Goal: Information Seeking & Learning: Learn about a topic

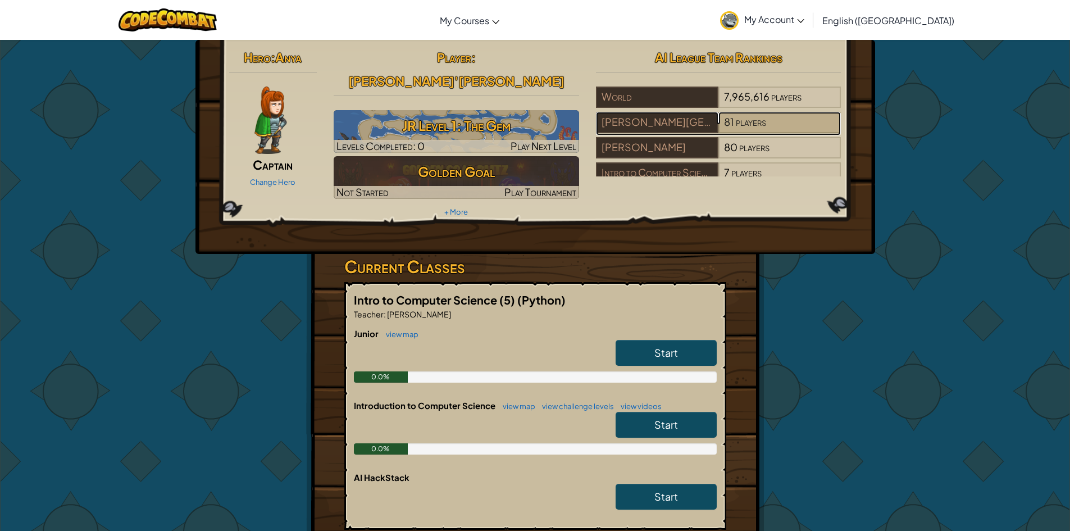
click at [796, 125] on div "81 players" at bounding box center [779, 122] width 122 height 21
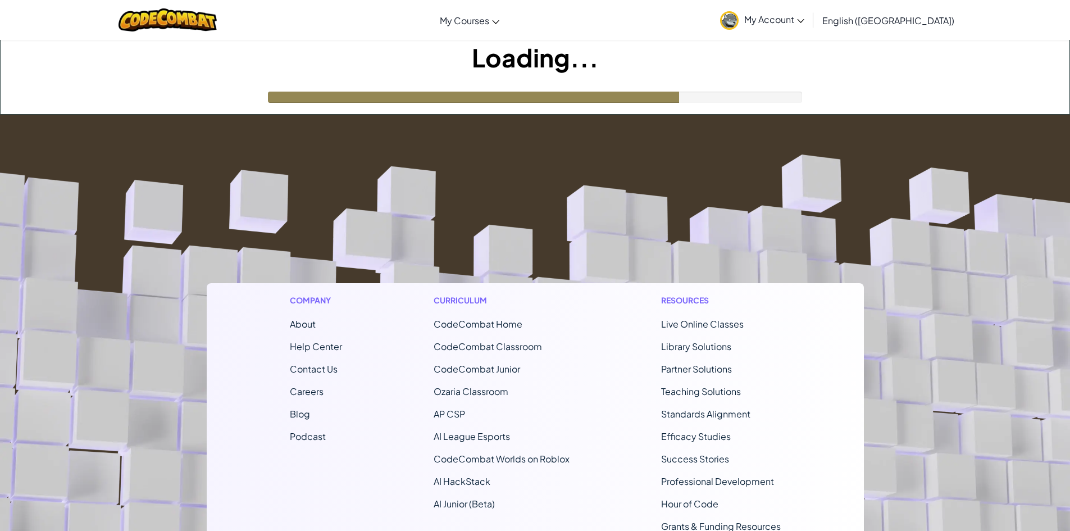
click at [492, 130] on footer "Company About Help Center Contact Us Careers Blog Podcast Curriculum CodeCombat…" at bounding box center [535, 419] width 1070 height 608
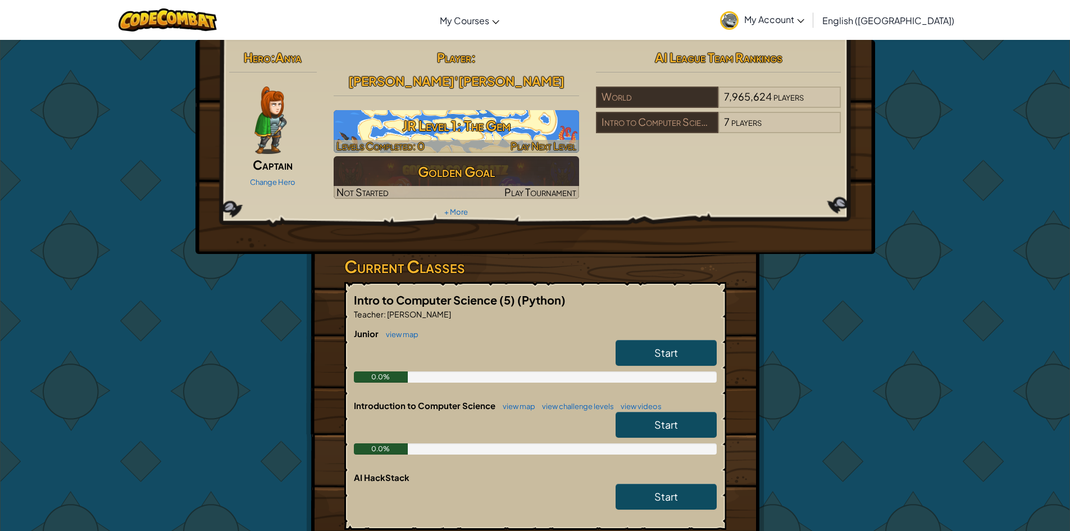
click at [469, 113] on h3 "JR Level 1: The Gem" at bounding box center [456, 125] width 245 height 25
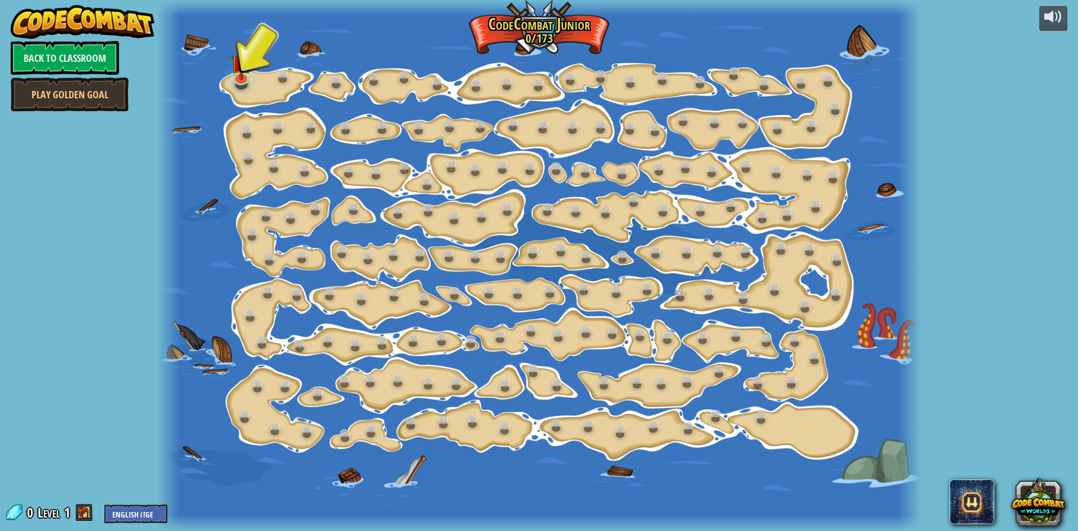
click at [244, 89] on div at bounding box center [241, 85] width 12 height 10
click at [244, 70] on img at bounding box center [241, 54] width 20 height 47
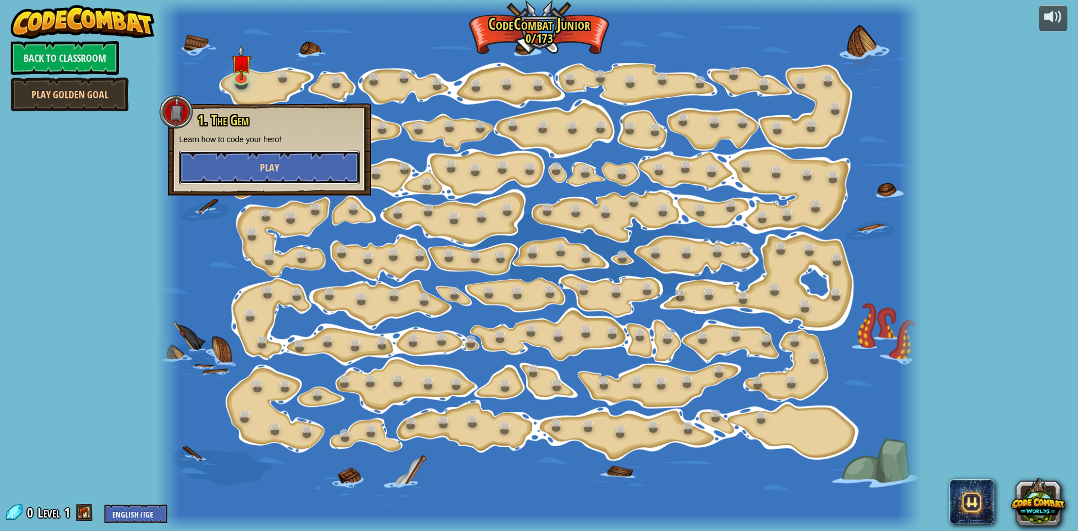
click at [285, 163] on button "Play" at bounding box center [269, 168] width 181 height 34
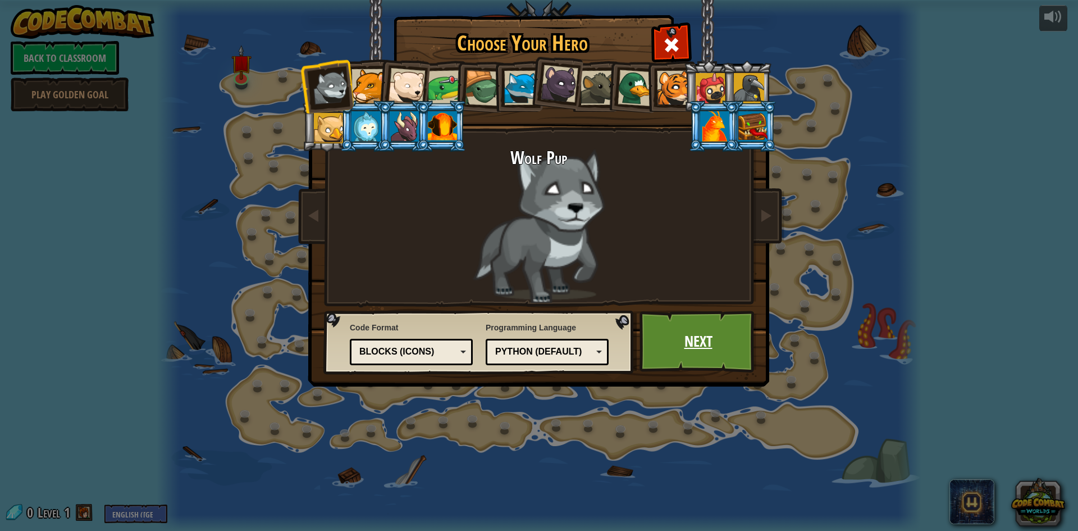
click at [677, 334] on link "Next" at bounding box center [698, 342] width 117 height 62
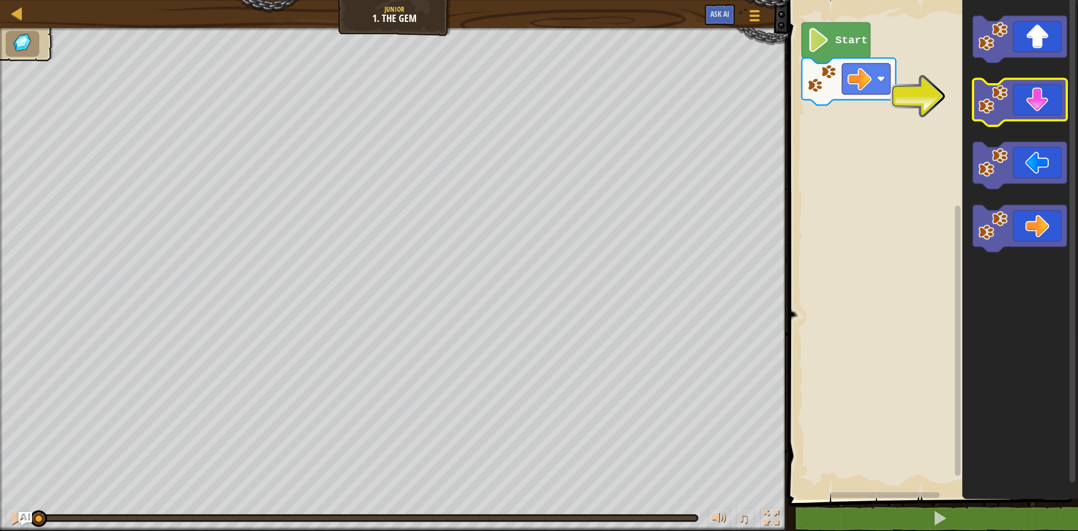
click at [986, 102] on image "Blockly Workspace" at bounding box center [993, 100] width 30 height 30
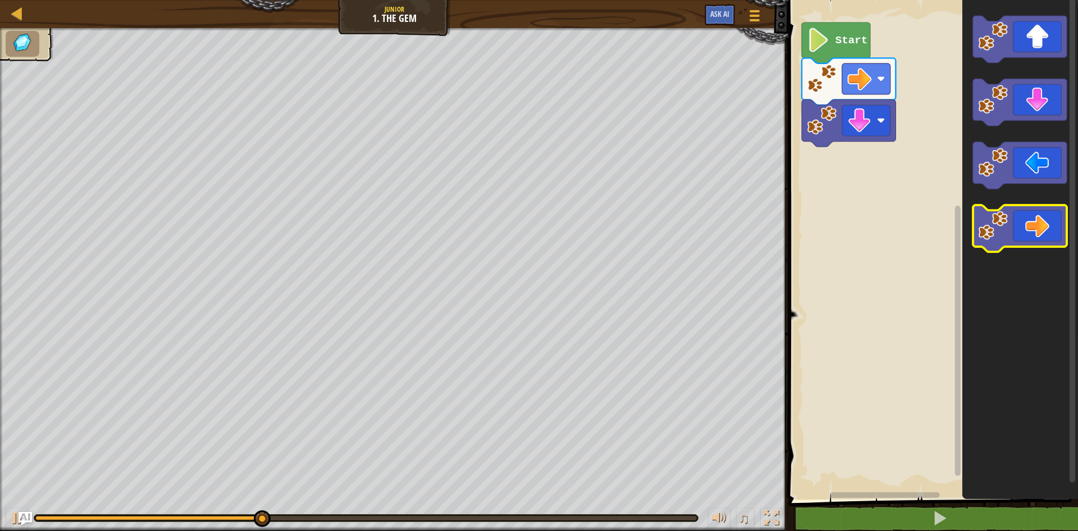
click at [1022, 236] on icon "Blockly Workspace" at bounding box center [1020, 228] width 94 height 47
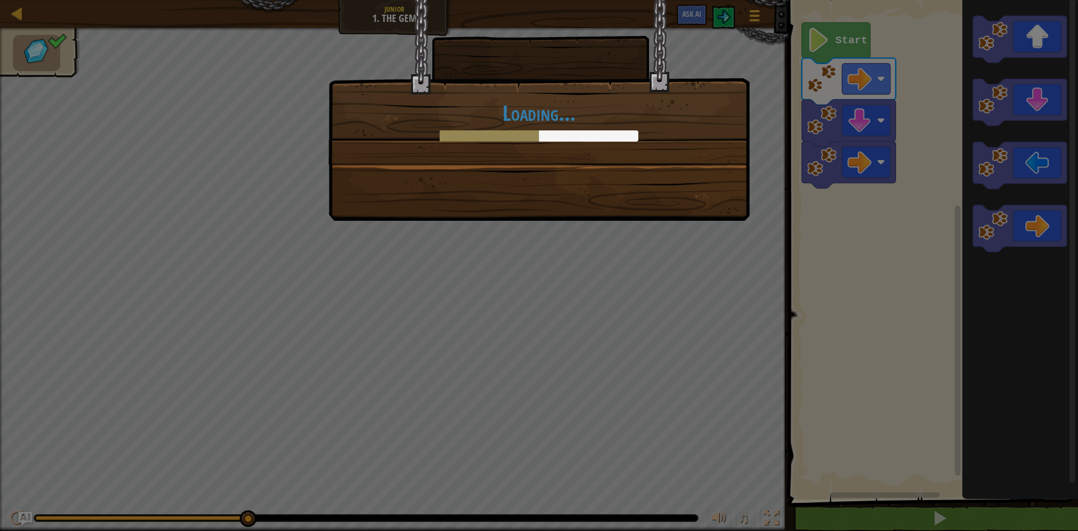
click at [541, 133] on div at bounding box center [539, 135] width 199 height 11
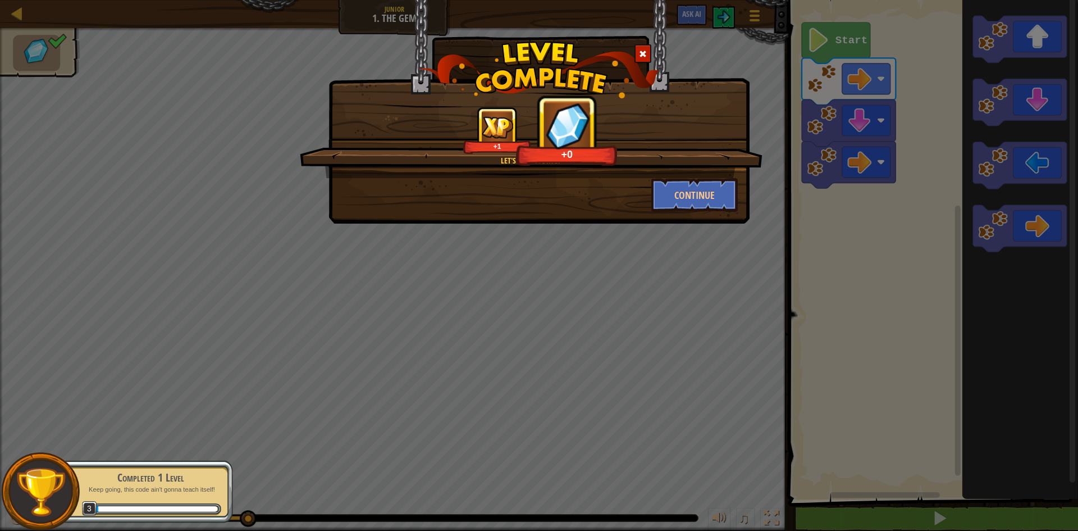
drag, startPoint x: 699, startPoint y: 212, endPoint x: 700, endPoint y: 206, distance: 6.2
click at [699, 212] on div "Let's keep coding! +1 +0 Continue" at bounding box center [539, 112] width 421 height 224
click at [701, 193] on button "Continue" at bounding box center [695, 195] width 87 height 34
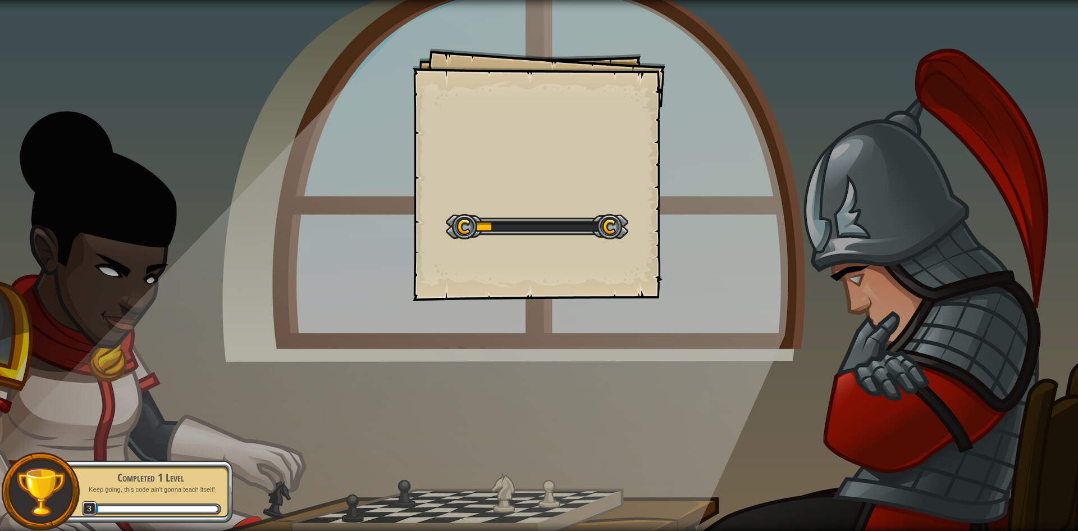
drag, startPoint x: 491, startPoint y: 223, endPoint x: 572, endPoint y: 189, distance: 87.6
click at [572, 189] on div "Goals Start Level Error loading from server. Try refreshing the page. You'll ne…" at bounding box center [539, 174] width 253 height 253
click at [196, 489] on p "Keep going, this code ain't gonna teach itself!" at bounding box center [151, 489] width 142 height 8
click at [397, 332] on div "Goals Start Level Error loading from server. Try refreshing the page. You'll ne…" at bounding box center [539, 265] width 1078 height 531
click at [104, 488] on p "Keep going, this code ain't gonna teach itself!" at bounding box center [151, 489] width 142 height 8
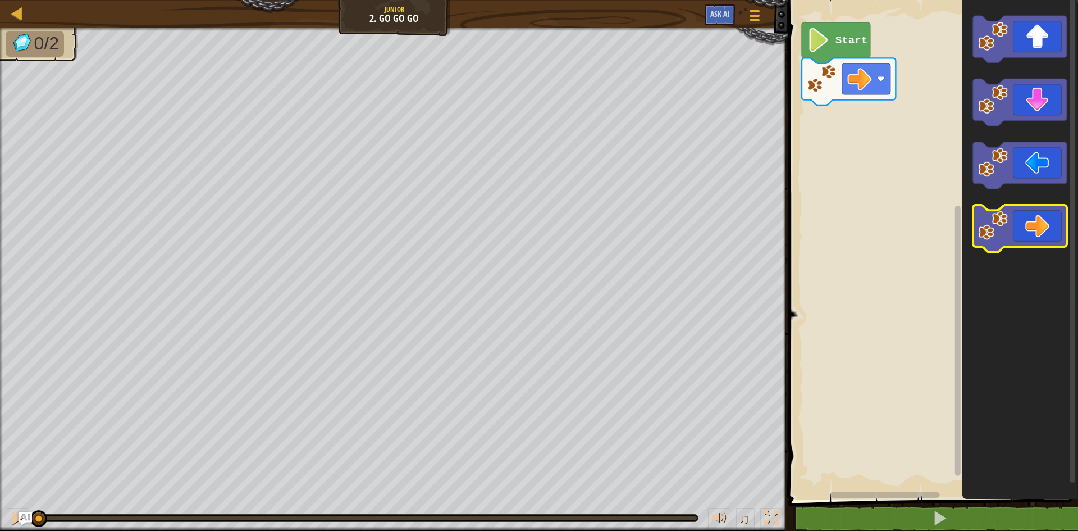
click at [1011, 242] on icon "Blockly Workspace" at bounding box center [1020, 228] width 94 height 47
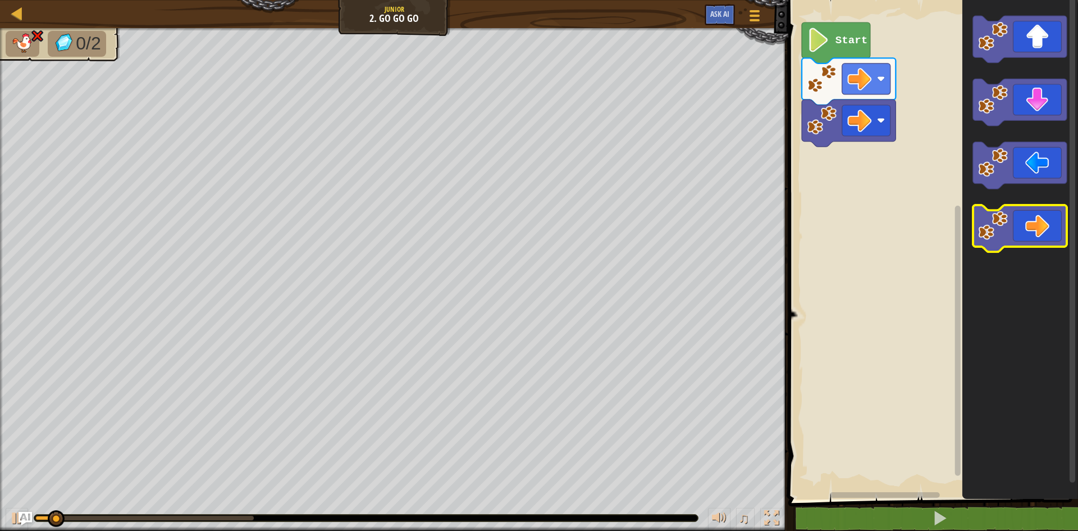
click at [1011, 242] on icon "Blockly Workspace" at bounding box center [1020, 228] width 94 height 47
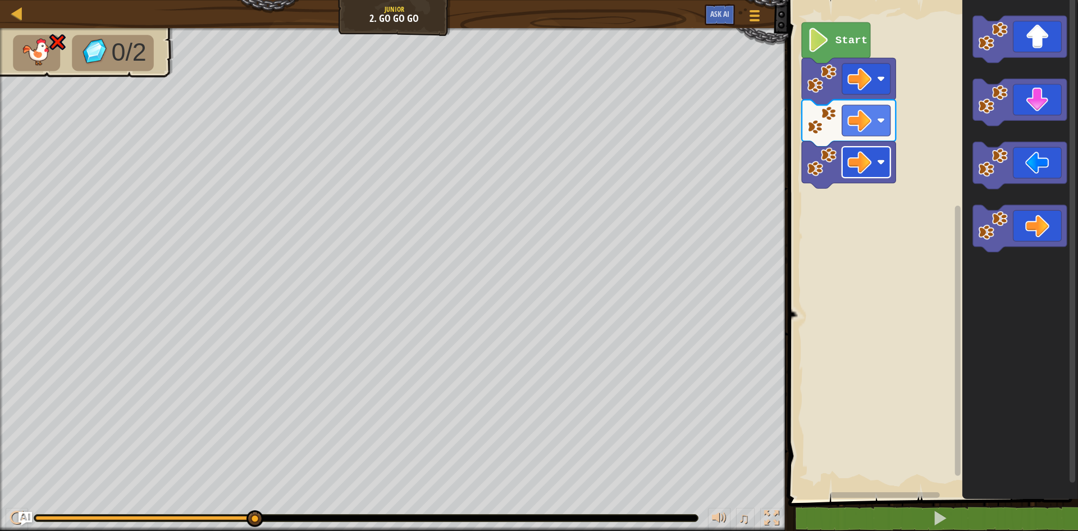
click at [873, 167] on rect "Blockly Workspace" at bounding box center [866, 162] width 48 height 31
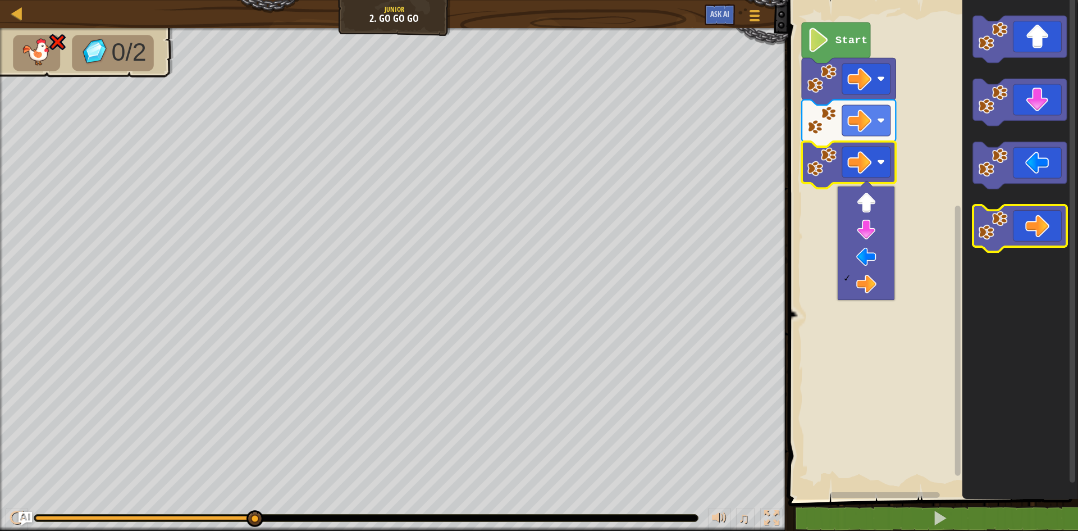
click at [1037, 229] on icon "Blockly Workspace" at bounding box center [1020, 228] width 94 height 47
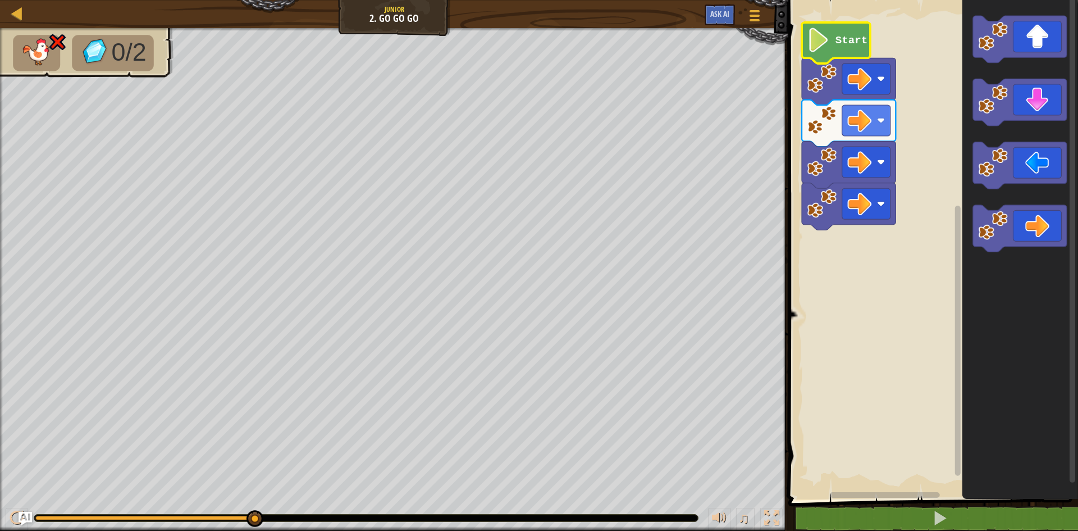
click at [819, 37] on image "Blockly Workspace" at bounding box center [819, 40] width 23 height 24
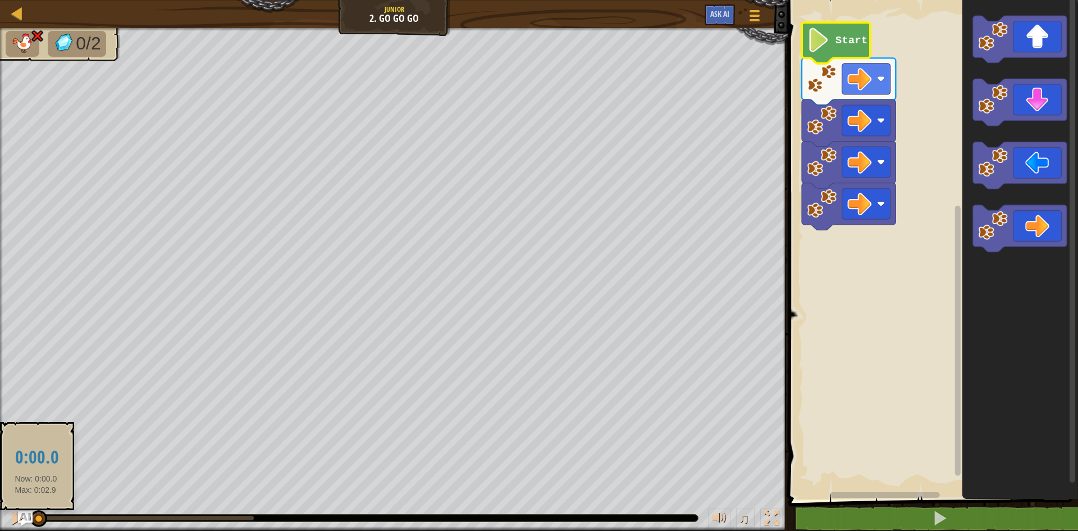
drag, startPoint x: 253, startPoint y: 518, endPoint x: 31, endPoint y: 523, distance: 222.5
click at [31, 523] on div "Map Junior 2. Go Go Go Game Menu Ask AI 1 ההההההההההההההההההההההההההההההההההההה…" at bounding box center [539, 265] width 1078 height 531
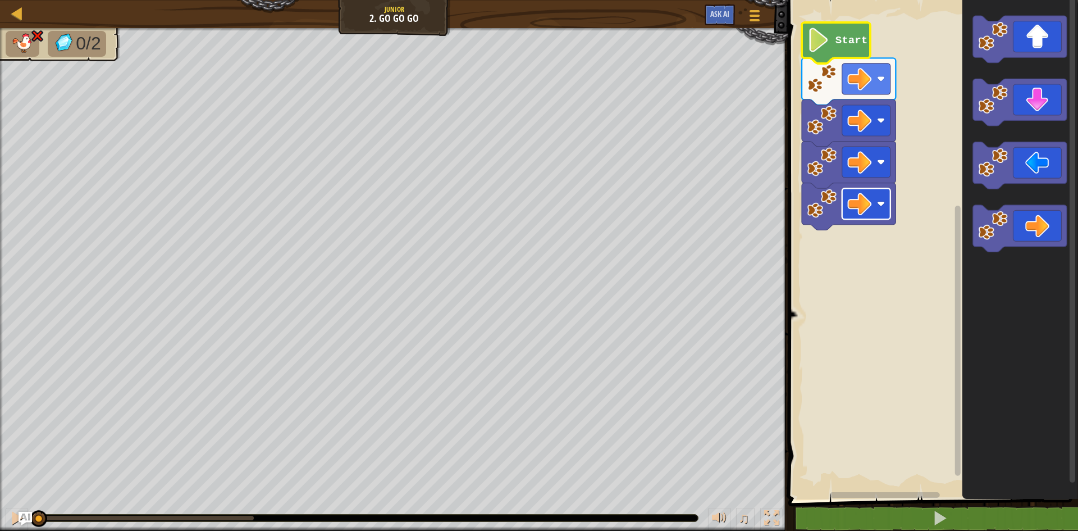
click at [863, 210] on image "Blockly Workspace" at bounding box center [860, 204] width 24 height 24
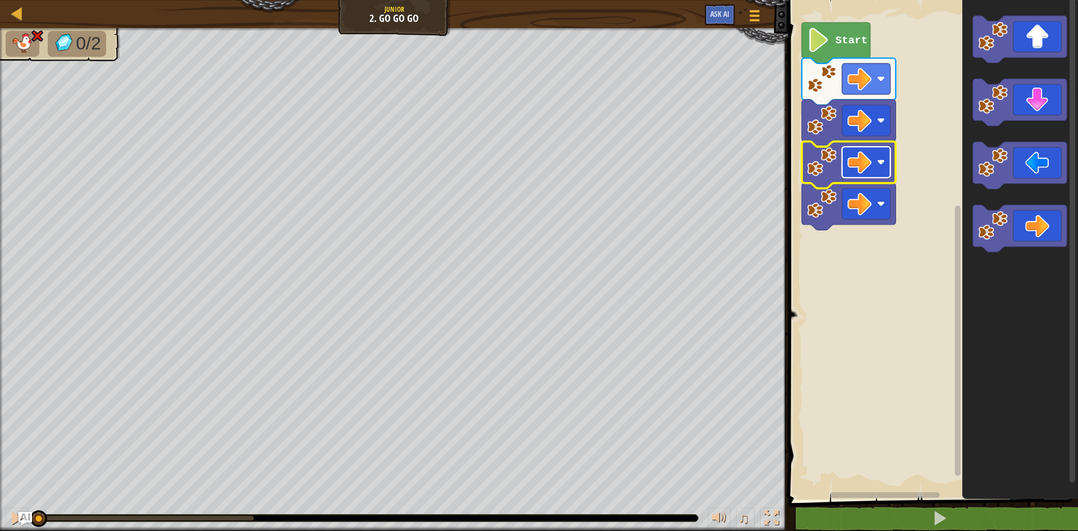
click at [866, 168] on image "Blockly Workspace" at bounding box center [860, 162] width 24 height 24
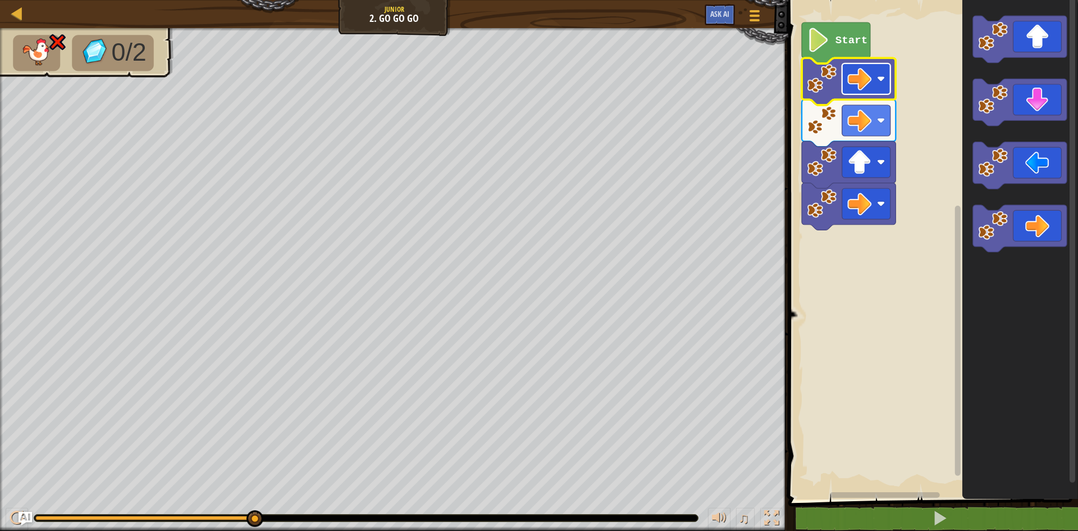
click at [854, 83] on image "Blockly Workspace" at bounding box center [860, 79] width 24 height 24
click at [925, 117] on rect "Blockly Workspace" at bounding box center [931, 246] width 293 height 505
click at [858, 122] on image "Blockly Workspace" at bounding box center [860, 120] width 24 height 24
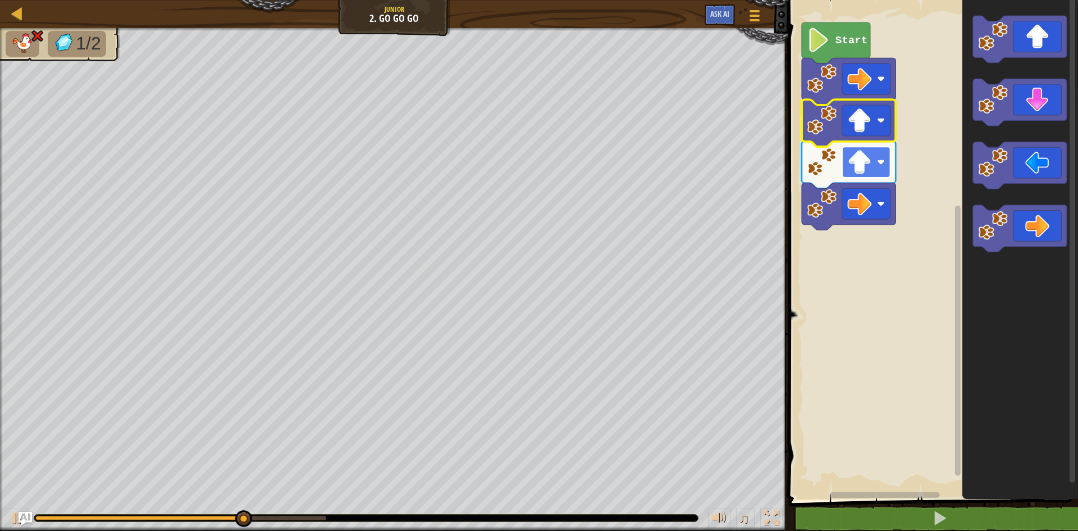
click at [871, 150] on rect "Blockly Workspace" at bounding box center [866, 162] width 48 height 31
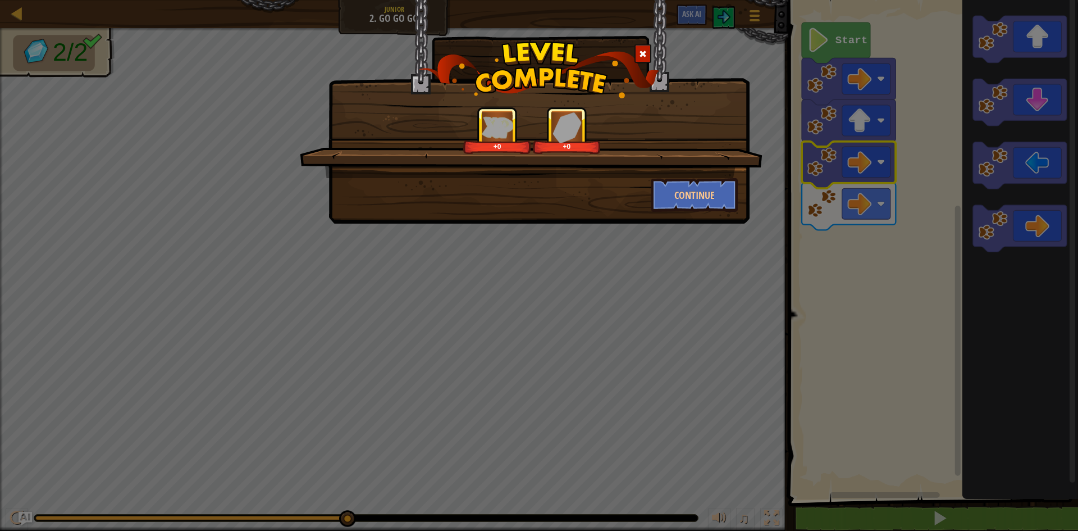
click at [694, 212] on div "+0 +0 Continue" at bounding box center [539, 112] width 421 height 224
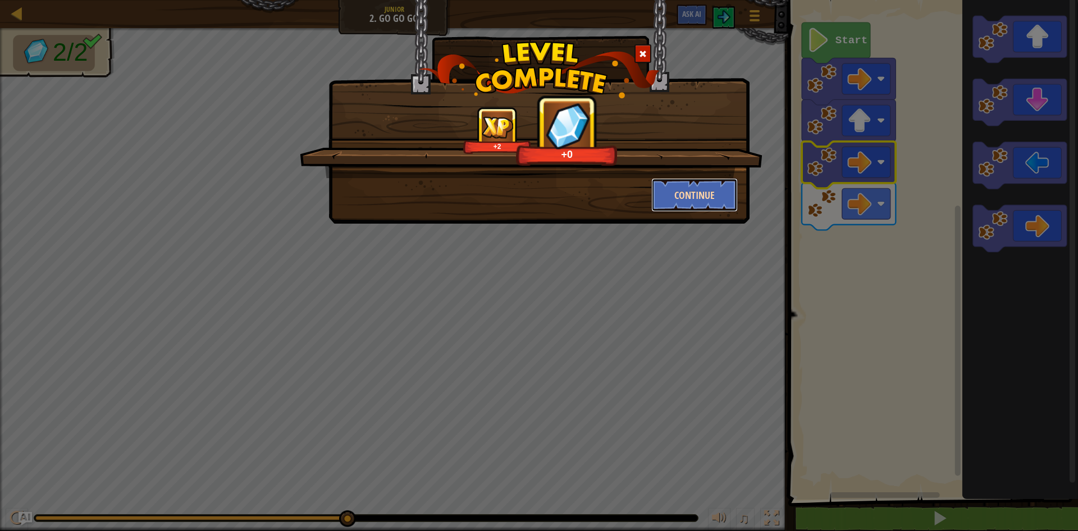
click at [686, 211] on button "Continue" at bounding box center [695, 195] width 87 height 34
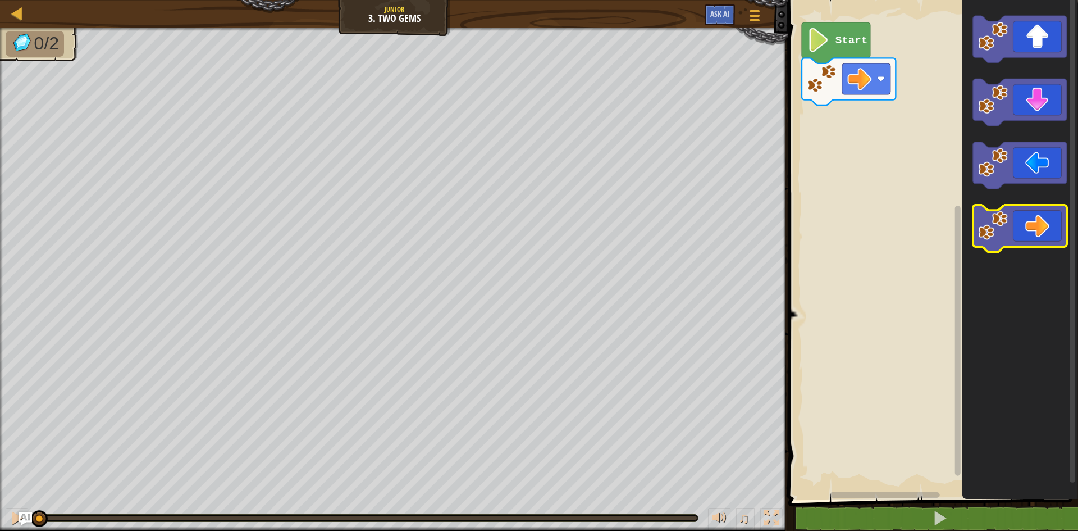
click at [1033, 232] on icon "Blockly Workspace" at bounding box center [1020, 228] width 94 height 47
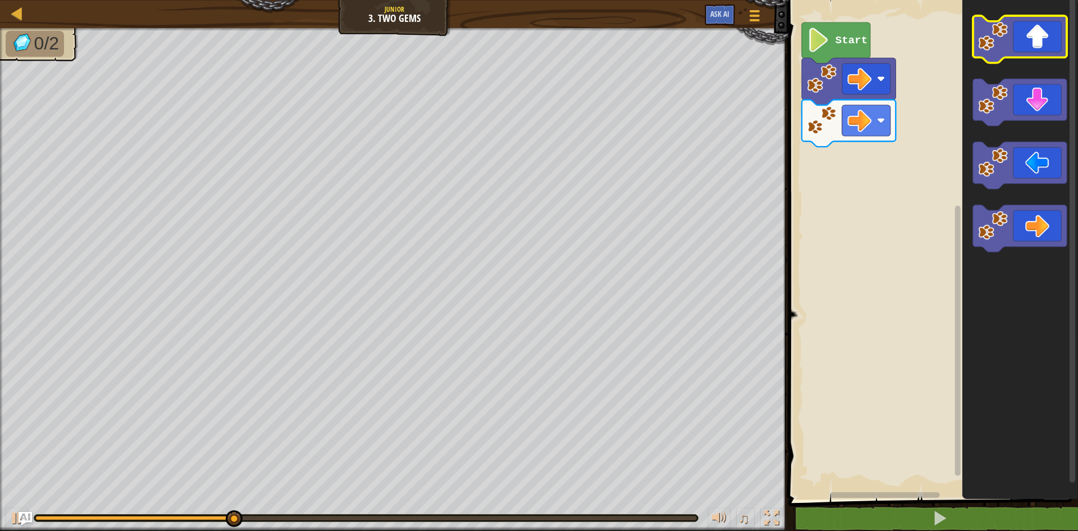
click at [1031, 42] on icon "Blockly Workspace" at bounding box center [1020, 39] width 94 height 47
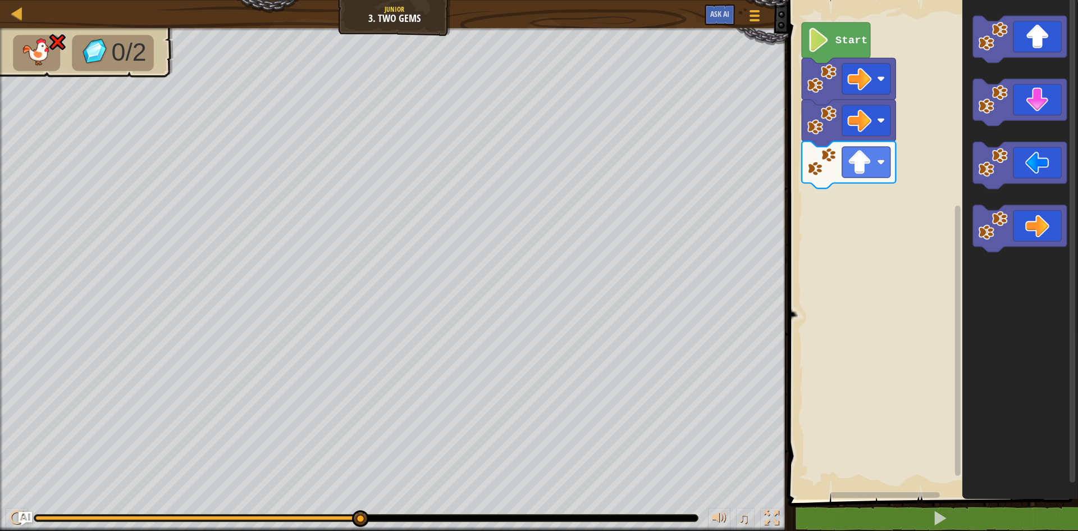
click at [829, 40] on image "Blockly Workspace" at bounding box center [819, 40] width 23 height 24
click at [1026, 97] on icon "Blockly Workspace" at bounding box center [1020, 102] width 94 height 47
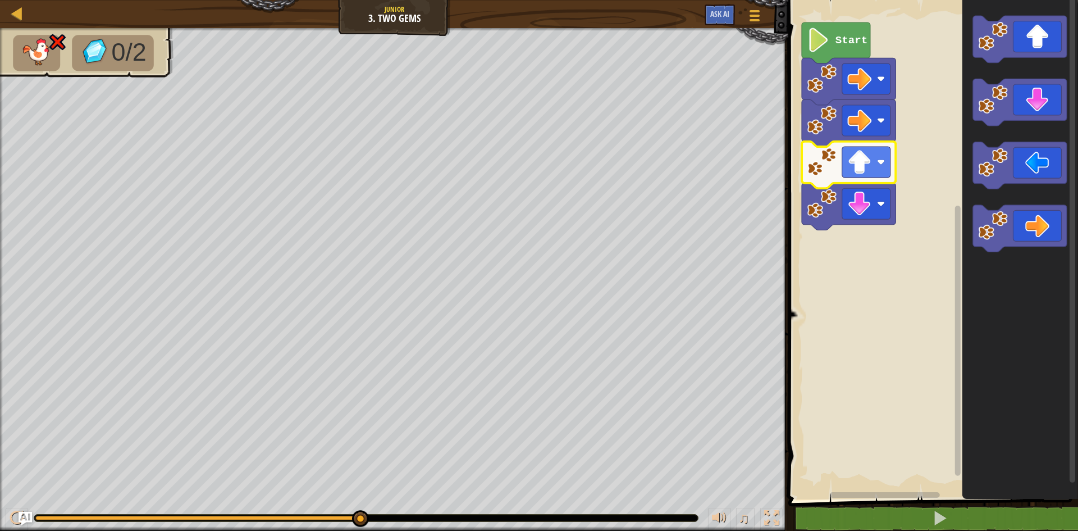
click at [865, 179] on icon "Blockly Workspace" at bounding box center [849, 165] width 94 height 47
click at [868, 178] on icon "Blockly Workspace" at bounding box center [849, 165] width 94 height 47
click at [880, 167] on rect "Blockly Workspace" at bounding box center [866, 162] width 48 height 31
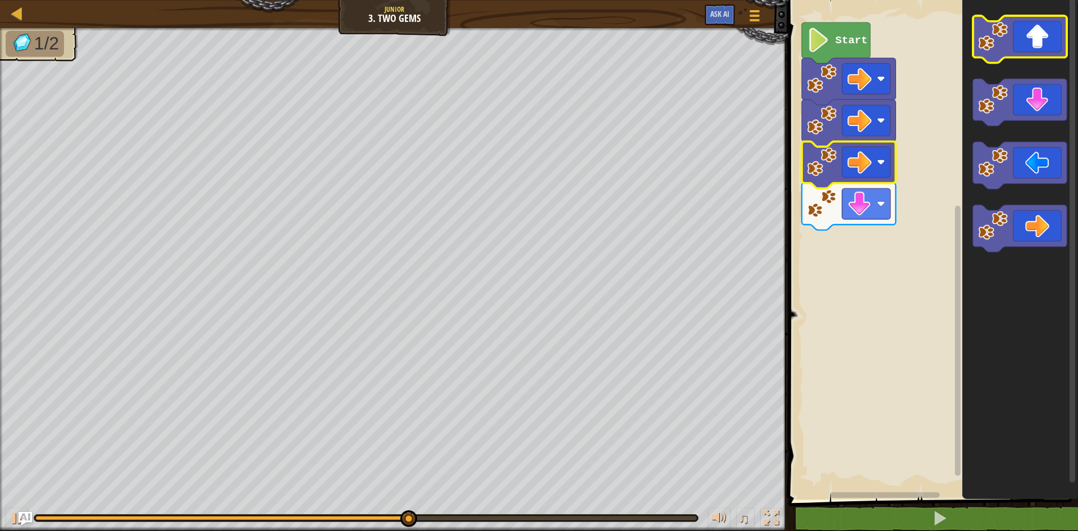
click at [1022, 61] on rect "Blockly Workspace" at bounding box center [1020, 39] width 94 height 47
click at [1022, 52] on icon "Blockly Workspace" at bounding box center [1020, 39] width 94 height 47
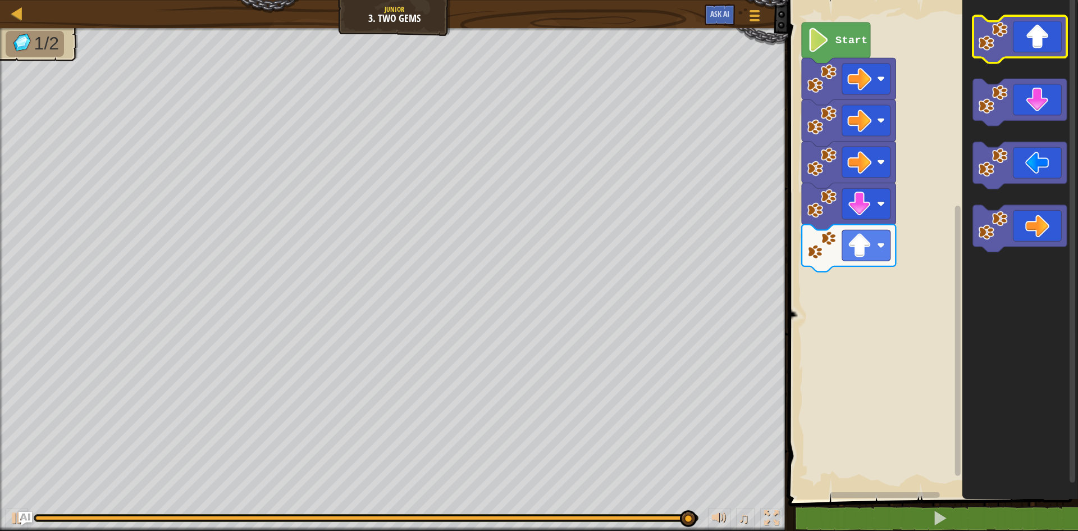
click at [1024, 30] on icon "Blockly Workspace" at bounding box center [1020, 39] width 94 height 47
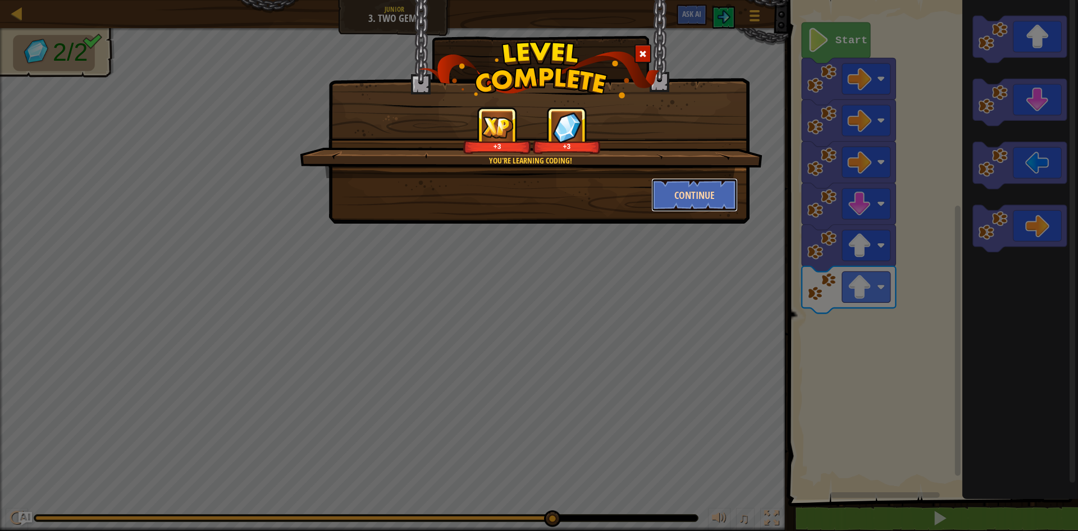
click at [696, 184] on button "Continue" at bounding box center [695, 195] width 87 height 34
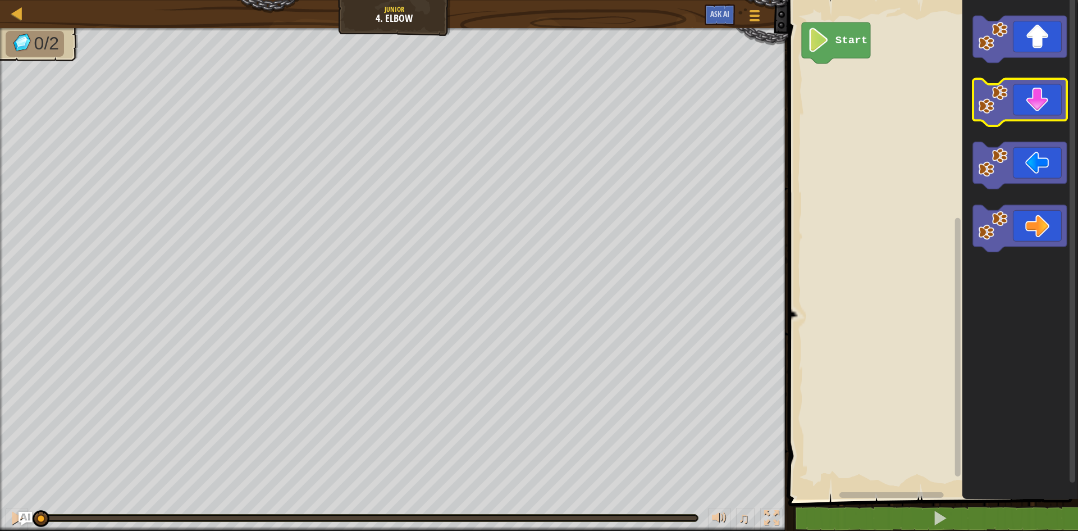
click at [1036, 101] on icon "Blockly Workspace" at bounding box center [1020, 102] width 94 height 47
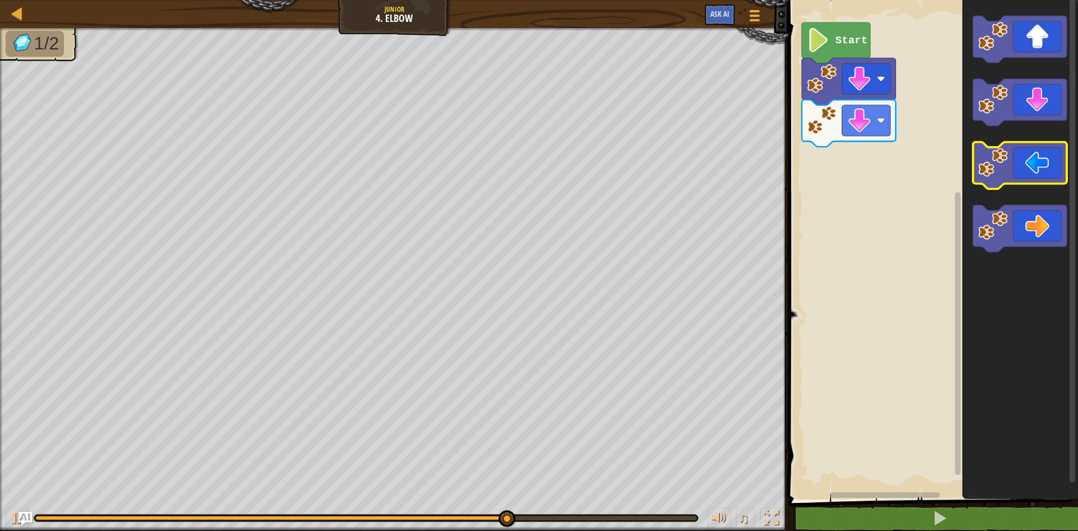
click at [1008, 178] on icon "Blockly Workspace" at bounding box center [1020, 165] width 94 height 47
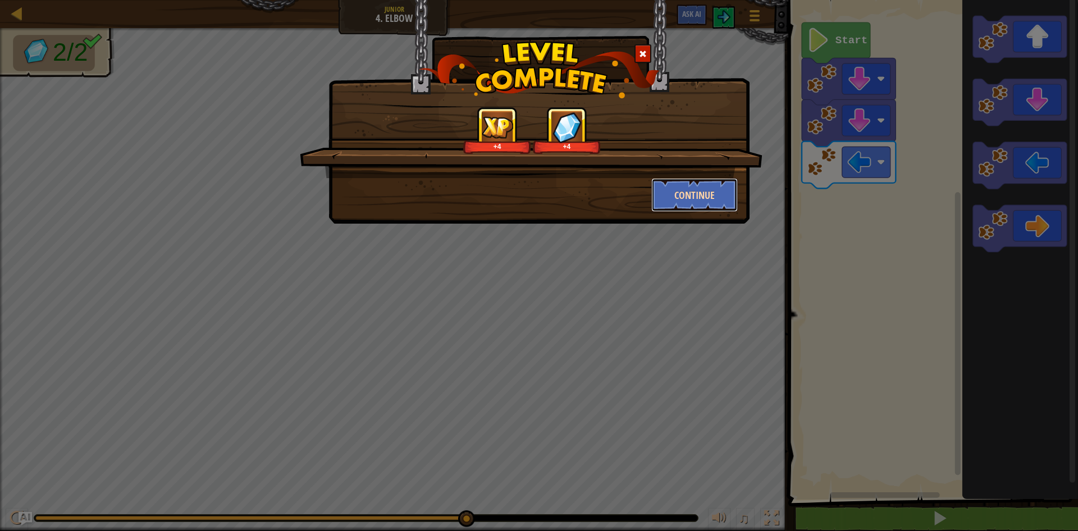
click at [676, 189] on button "Continue" at bounding box center [695, 195] width 87 height 34
